Goal: Information Seeking & Learning: Learn about a topic

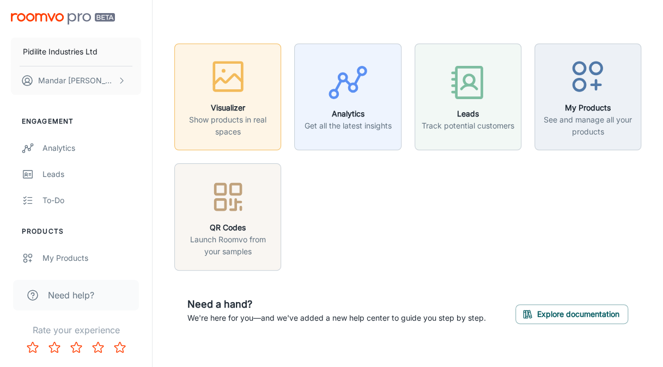
click at [216, 105] on h6 "Visualizer" at bounding box center [227, 108] width 93 height 12
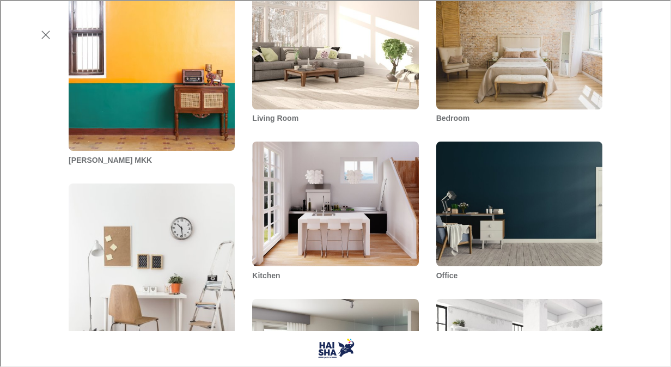
scroll to position [503, 0]
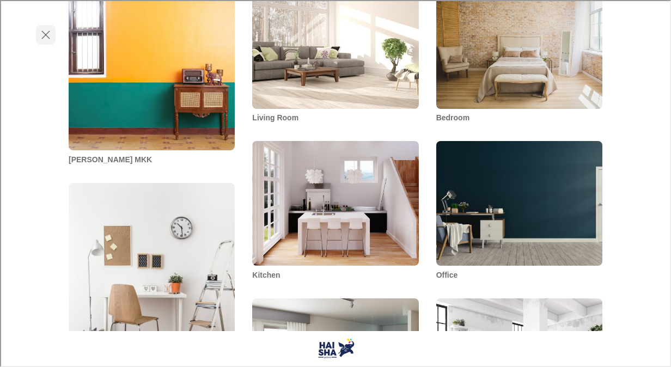
click at [44, 36] on icon "Exit visualizer" at bounding box center [44, 33] width 13 height 13
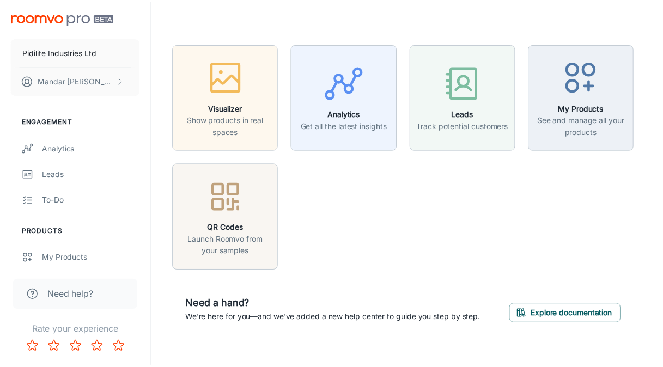
scroll to position [485, 0]
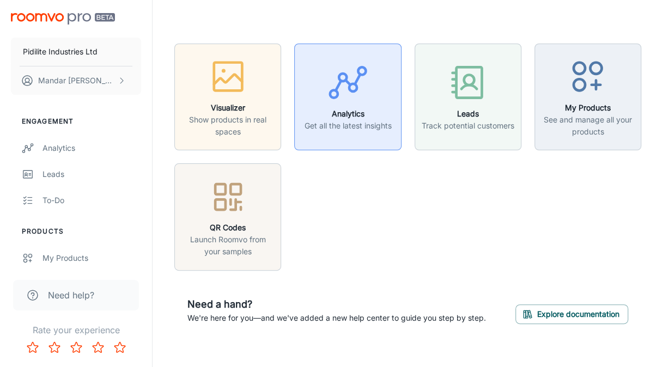
click at [341, 100] on icon "button" at bounding box center [347, 82] width 41 height 41
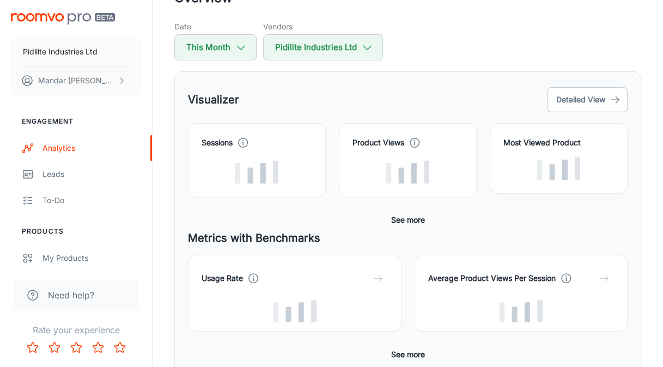
scroll to position [75, 0]
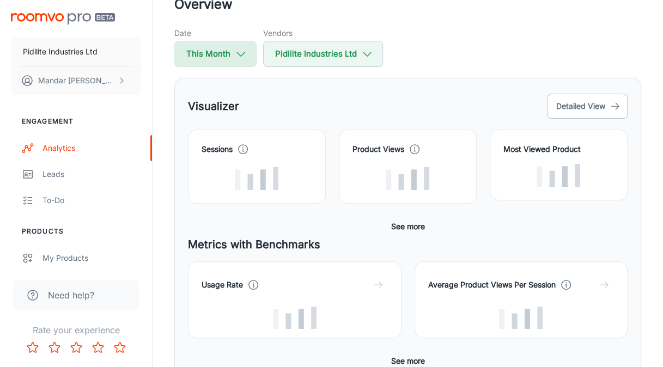
click at [204, 54] on button "This Month" at bounding box center [215, 54] width 82 height 26
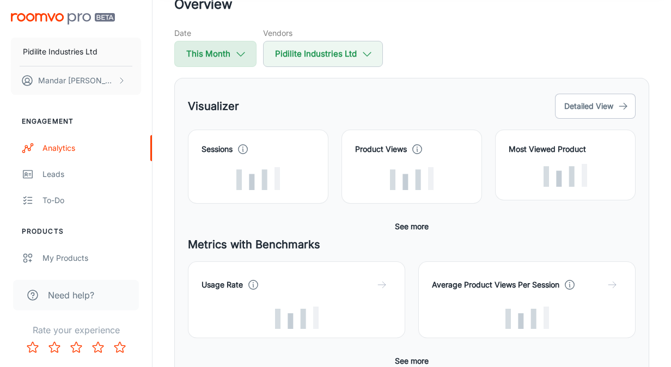
select select "7"
select select "2025"
select select "7"
select select "2025"
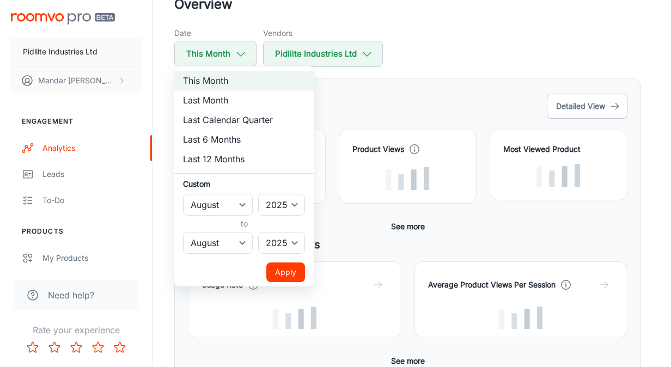
click at [197, 97] on li "Last Month" at bounding box center [243, 100] width 139 height 20
select select "6"
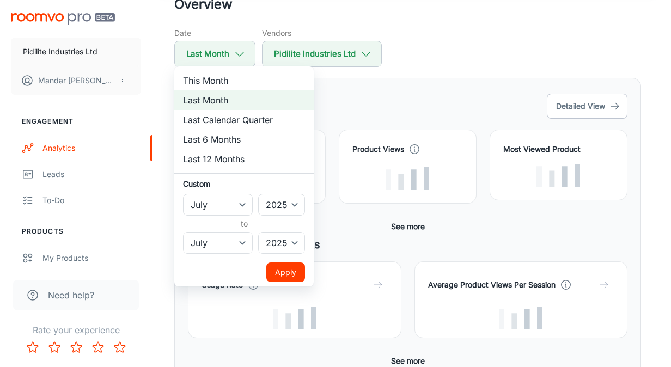
click at [287, 278] on button "Apply" at bounding box center [285, 272] width 39 height 20
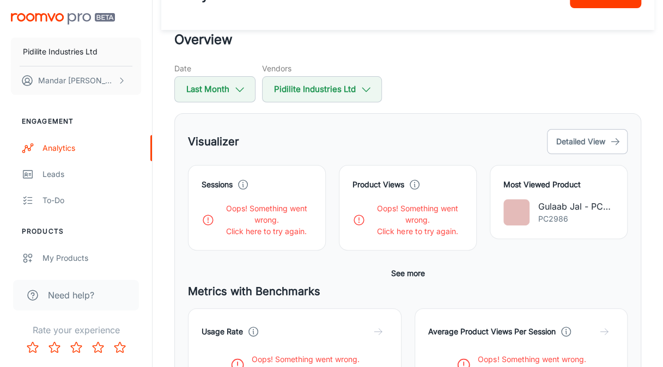
scroll to position [0, 0]
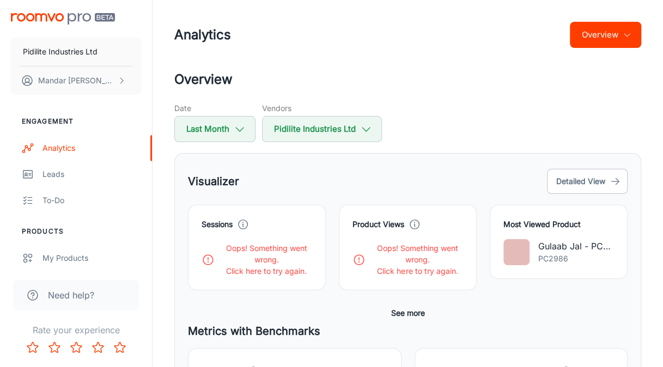
click at [246, 230] on div "Sessions Oops! Something went wrong. Click here to try again." at bounding box center [256, 247] width 111 height 58
click at [237, 218] on icon at bounding box center [243, 224] width 12 height 12
click at [246, 224] on icon at bounding box center [243, 224] width 12 height 12
click at [225, 303] on div "Sessions Oops! Something went wrong. Click here to try again. Product Views Oop…" at bounding box center [407, 264] width 439 height 118
click at [65, 181] on link "Leads" at bounding box center [76, 174] width 152 height 26
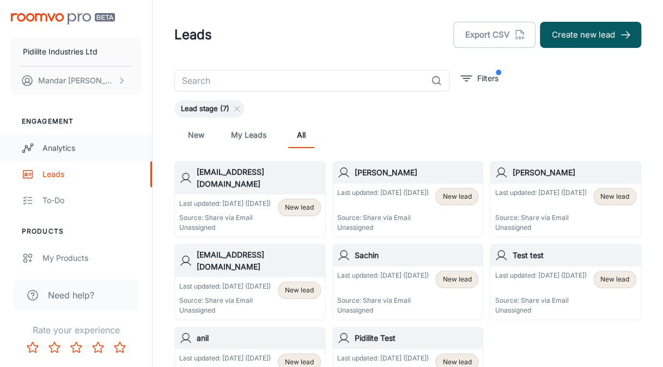
click at [59, 146] on div "Analytics" at bounding box center [91, 148] width 99 height 12
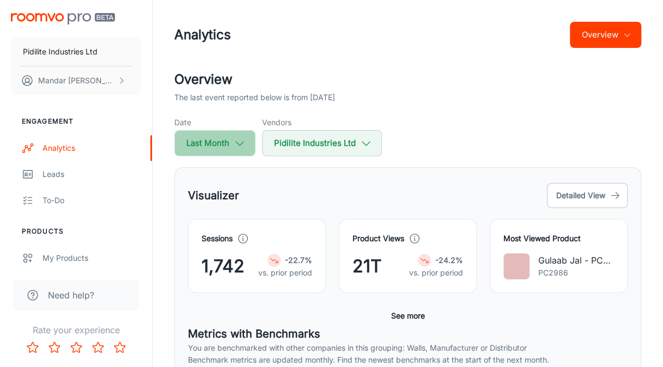
click at [204, 138] on button "Last Month" at bounding box center [214, 143] width 81 height 26
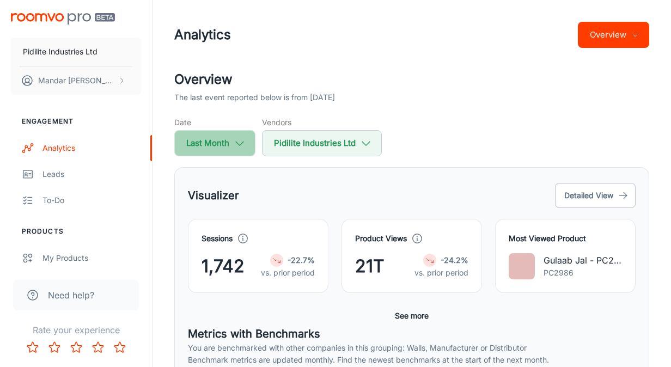
select select "6"
select select "2025"
select select "6"
select select "2025"
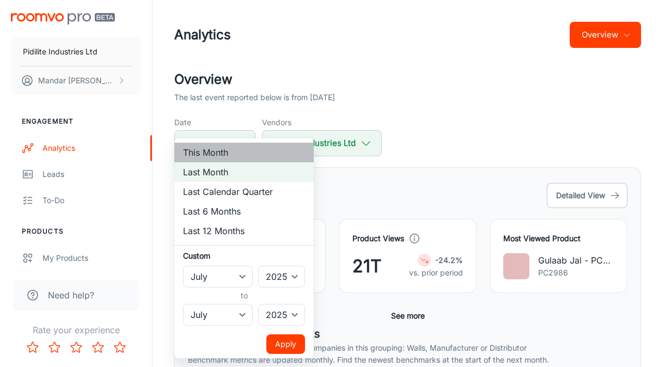
click at [216, 148] on li "This Month" at bounding box center [243, 153] width 139 height 20
select select "7"
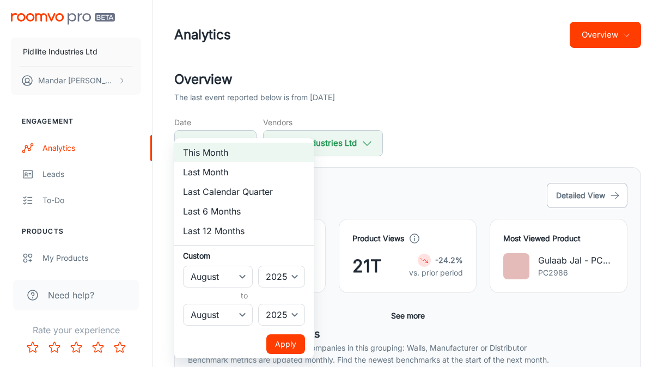
click at [235, 106] on div at bounding box center [335, 183] width 671 height 367
select select "6"
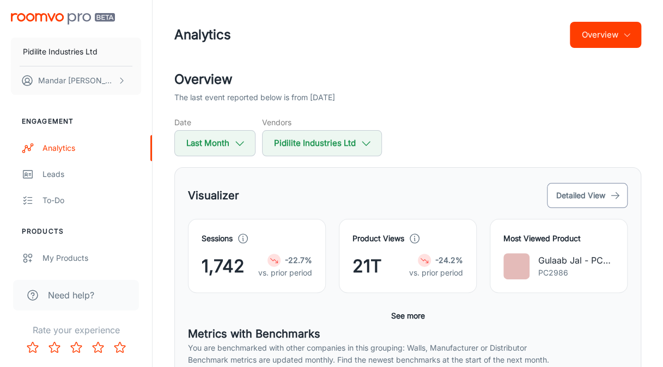
click at [590, 197] on button "Detailed View" at bounding box center [587, 195] width 81 height 25
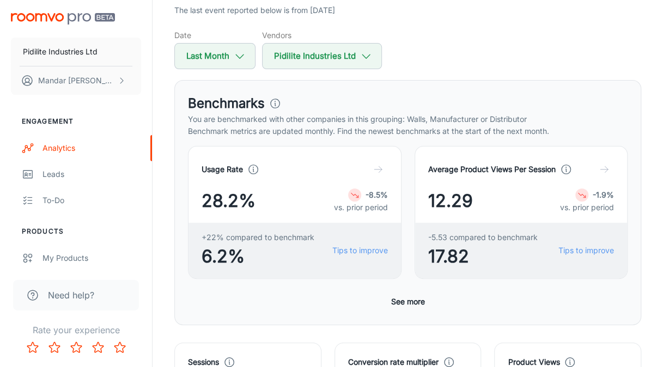
scroll to position [89, 0]
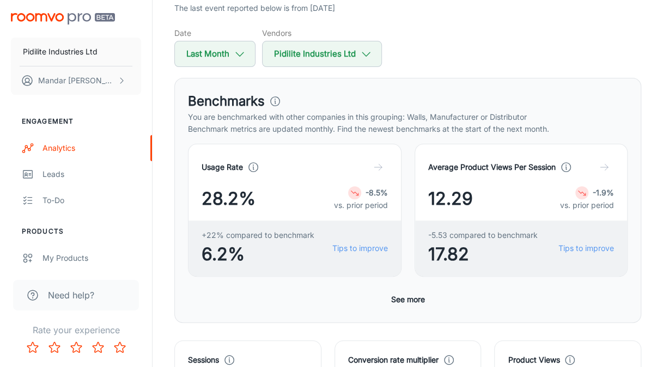
click at [413, 302] on button "See more" at bounding box center [408, 300] width 42 height 20
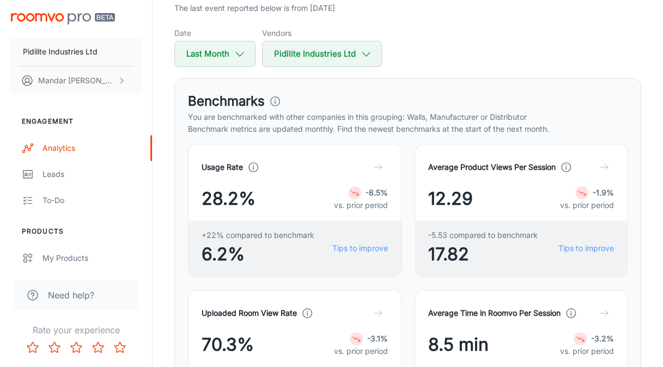
click at [377, 159] on button "button" at bounding box center [378, 167] width 20 height 20
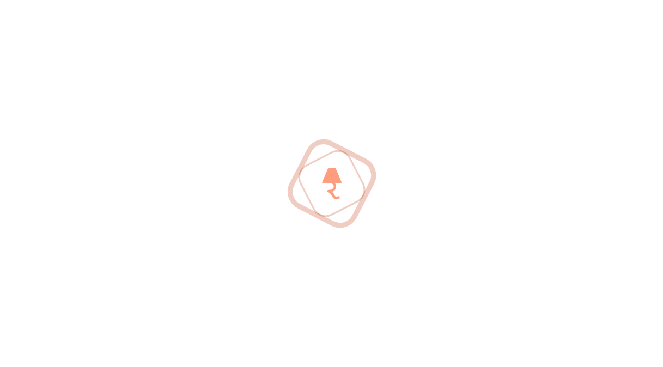
scroll to position [1080, 0]
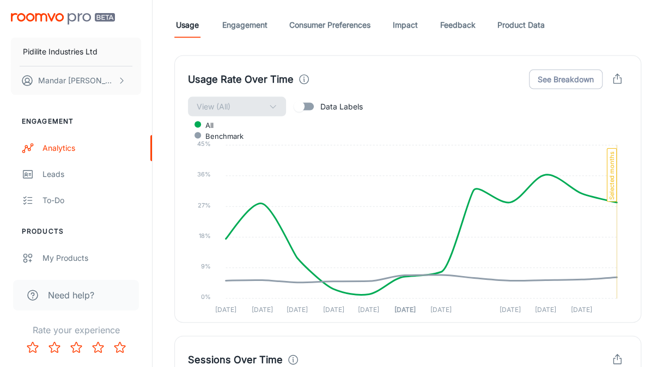
click at [306, 103] on input "Data Labels" at bounding box center [299, 106] width 62 height 21
checkbox input "true"
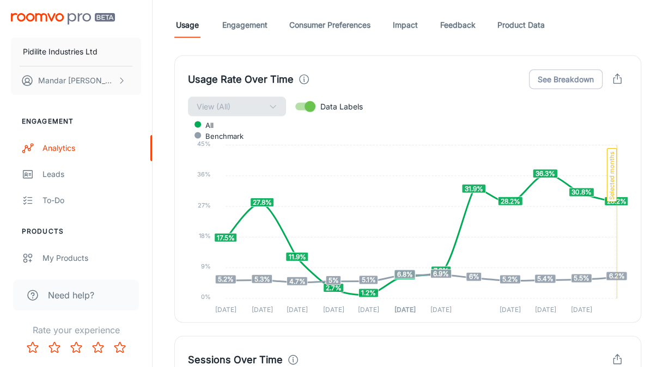
click at [308, 82] on div "Usage Rate Over Time See Breakdown" at bounding box center [407, 79] width 439 height 21
click at [298, 74] on icon at bounding box center [304, 80] width 12 height 12
click at [292, 72] on div "Usage Rate Over Time" at bounding box center [249, 79] width 122 height 15
click at [307, 75] on icon at bounding box center [304, 80] width 12 height 12
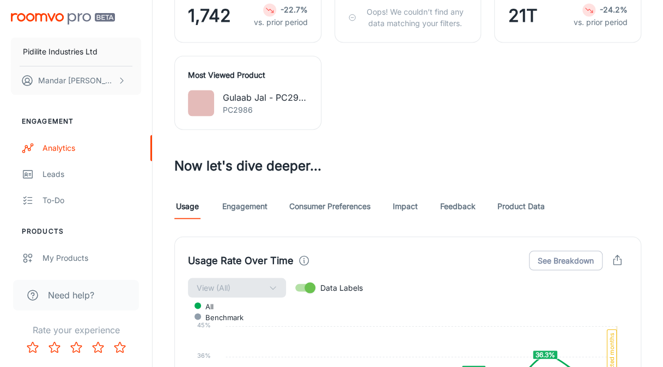
scroll to position [900, 0]
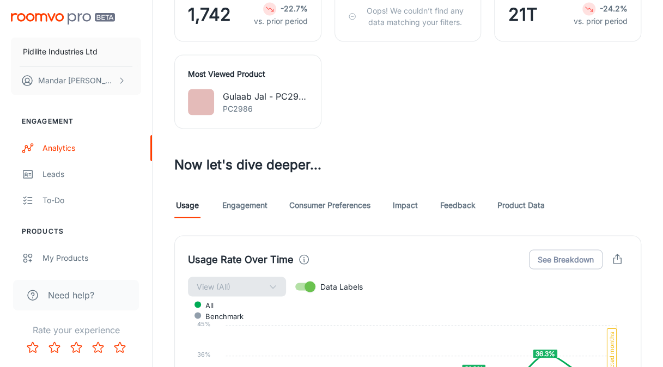
click at [247, 209] on link "Engagement" at bounding box center [244, 205] width 45 height 26
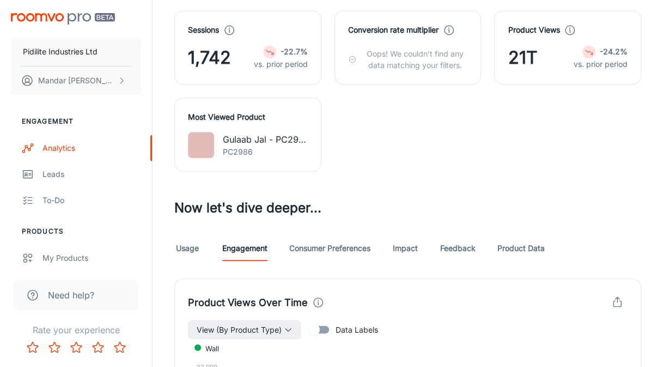
scroll to position [858, 0]
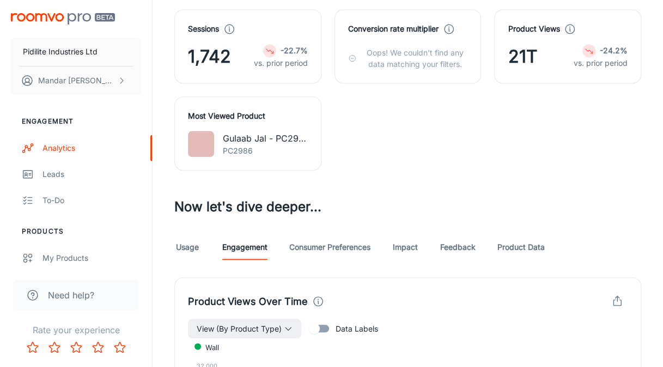
click at [319, 244] on link "Consumer Preferences" at bounding box center [329, 247] width 81 height 26
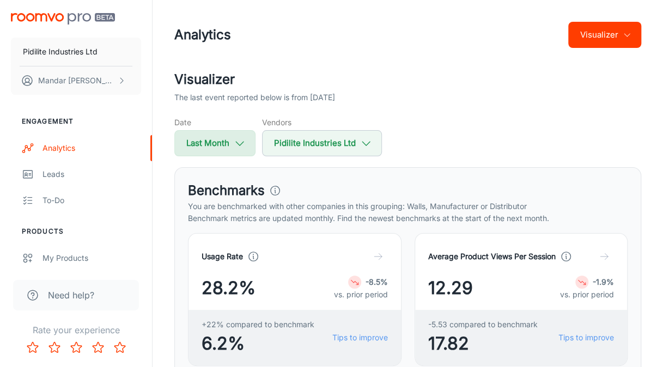
click at [224, 144] on button "Last Month" at bounding box center [214, 143] width 81 height 26
select select "6"
select select "2025"
select select "6"
select select "2025"
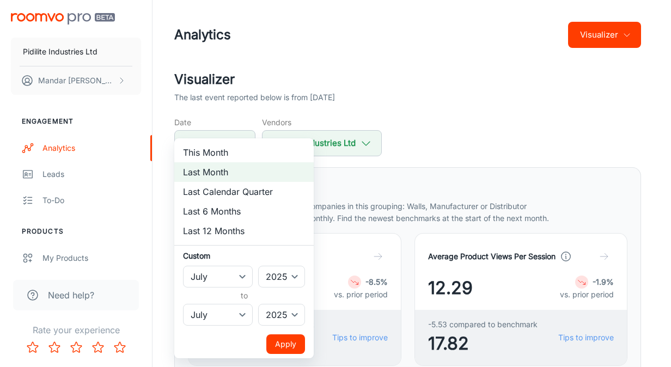
click at [368, 178] on div at bounding box center [335, 183] width 671 height 367
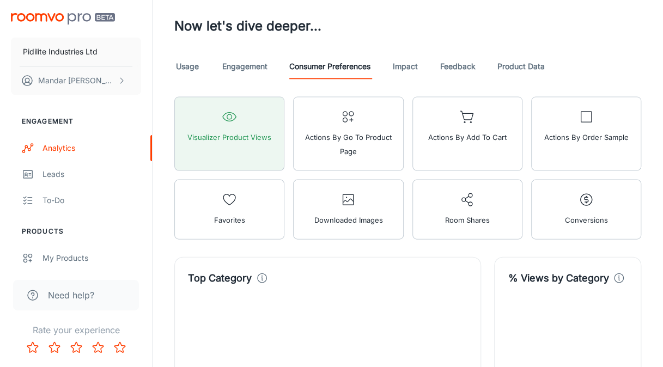
scroll to position [1044, 0]
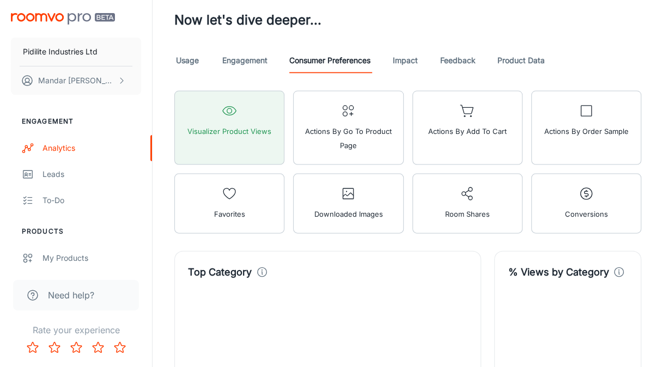
click at [250, 56] on link "Engagement" at bounding box center [244, 60] width 45 height 26
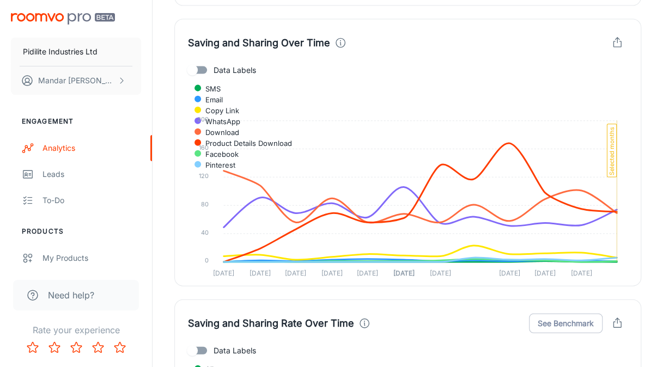
scroll to position [3142, 0]
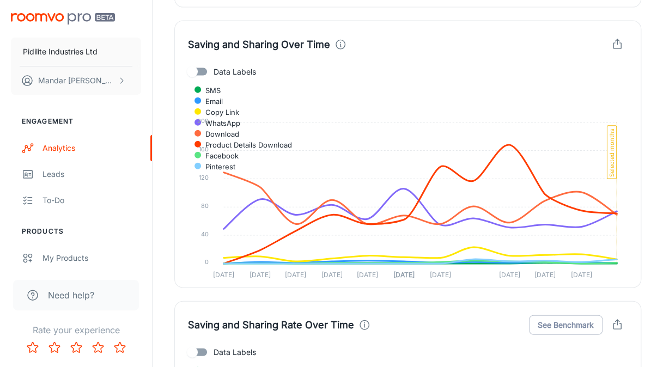
click at [205, 69] on input "Data Labels" at bounding box center [192, 72] width 62 height 21
checkbox input "true"
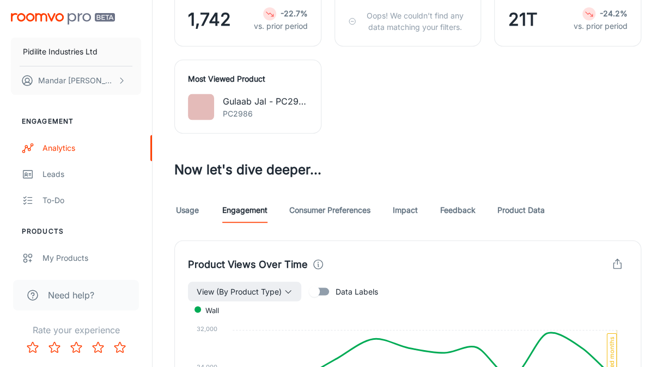
scroll to position [897, 0]
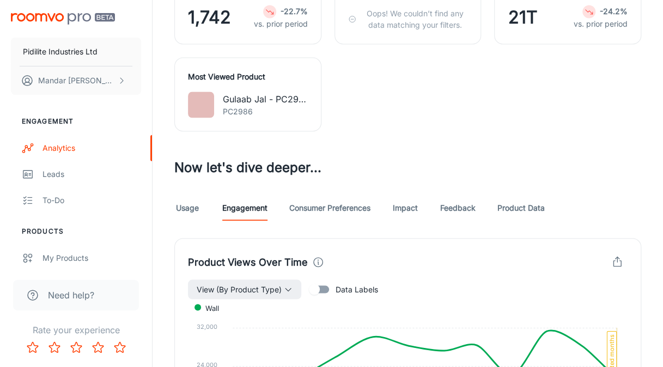
click at [342, 210] on link "Consumer Preferences" at bounding box center [329, 207] width 81 height 26
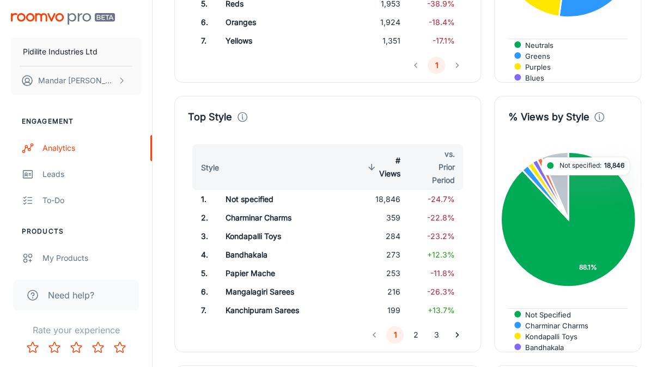
scroll to position [1749, 0]
